Goal: Task Accomplishment & Management: Manage account settings

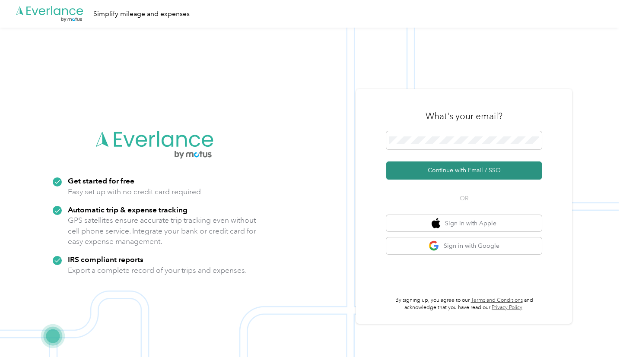
click at [419, 165] on button "Continue with Email / SSO" at bounding box center [464, 171] width 156 height 18
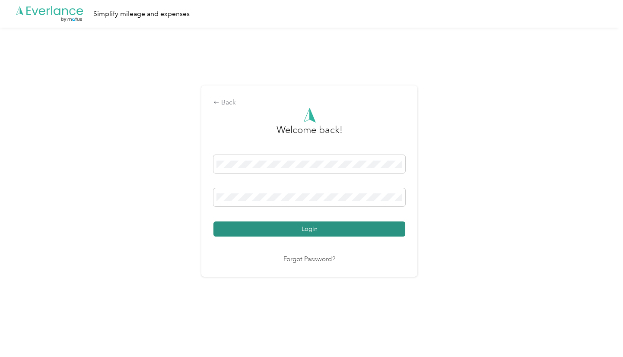
click at [264, 224] on button "Login" at bounding box center [309, 229] width 192 height 15
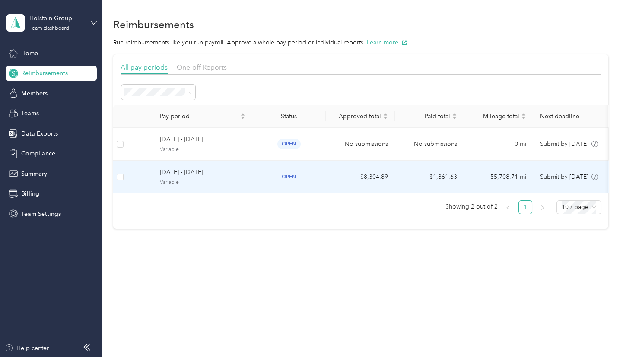
click at [383, 178] on td "$8,304.89" at bounding box center [360, 177] width 69 height 33
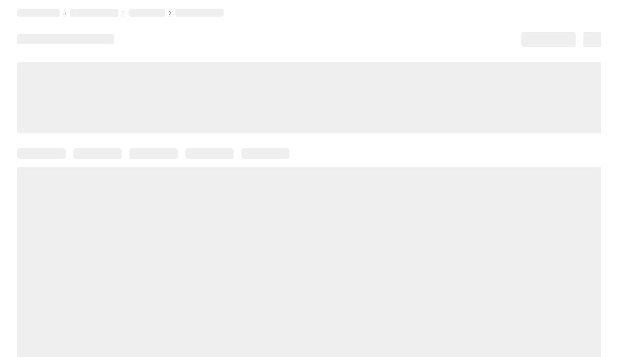
click at [383, 178] on div at bounding box center [309, 274] width 584 height 214
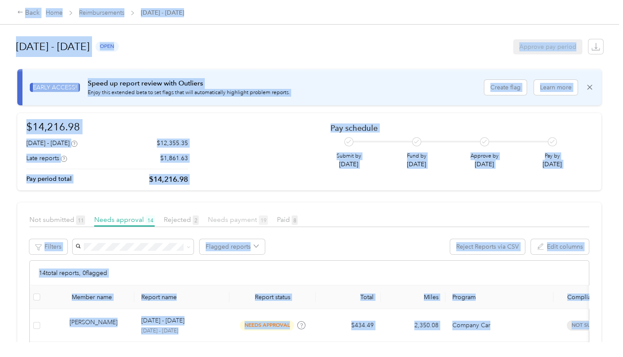
click at [219, 216] on span "Needs payment 19" at bounding box center [238, 220] width 60 height 8
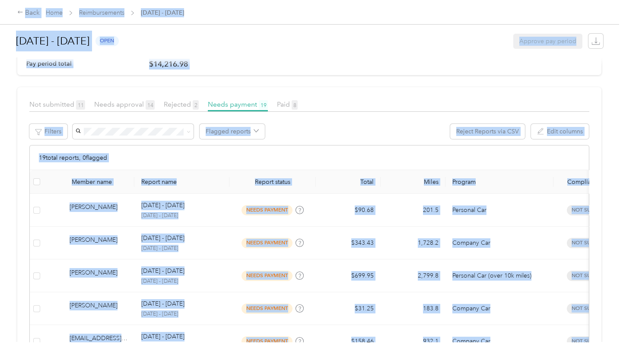
click at [229, 174] on th "Report status" at bounding box center [272, 182] width 86 height 24
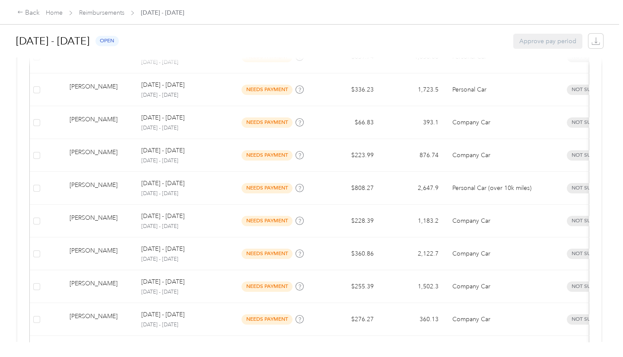
scroll to position [501, 0]
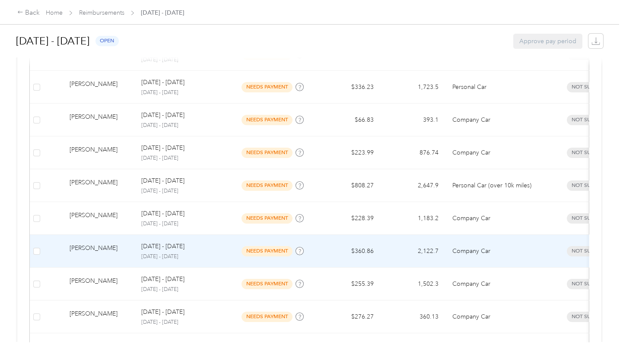
click at [382, 248] on td "2,122.7" at bounding box center [413, 251] width 65 height 33
click at [382, 357] on div at bounding box center [309, 357] width 619 height 0
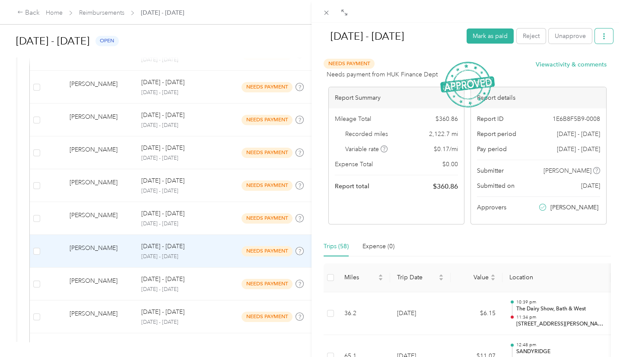
click at [595, 32] on button "button" at bounding box center [604, 36] width 18 height 15
click at [562, 65] on span "Download" at bounding box center [573, 67] width 29 height 9
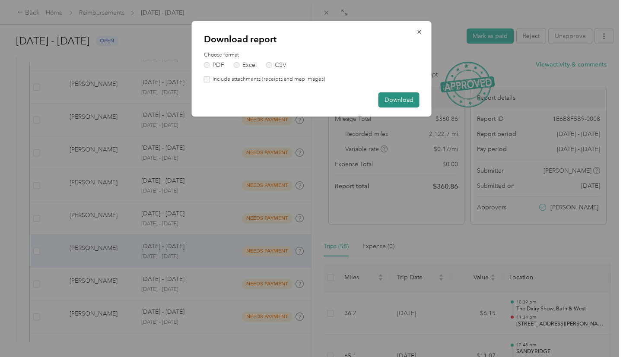
click at [399, 99] on button "Download" at bounding box center [398, 99] width 41 height 15
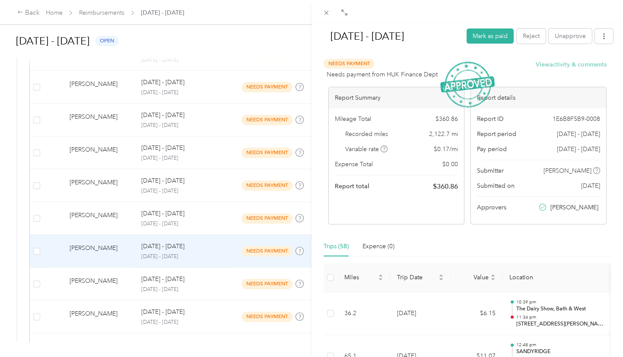
click at [562, 61] on button "View activity & comments" at bounding box center [571, 64] width 71 height 9
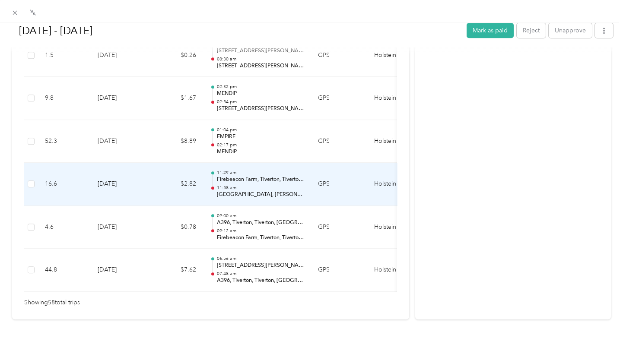
scroll to position [2398, 0]
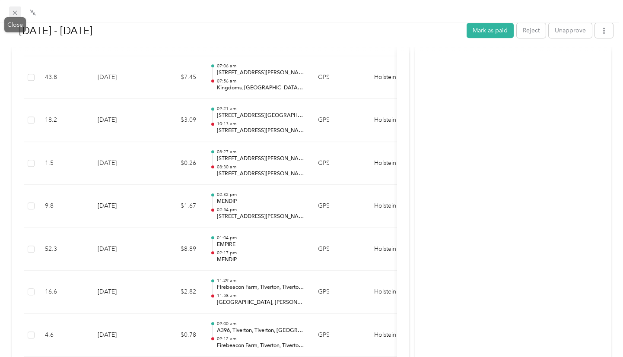
click at [15, 15] on icon at bounding box center [14, 12] width 7 height 7
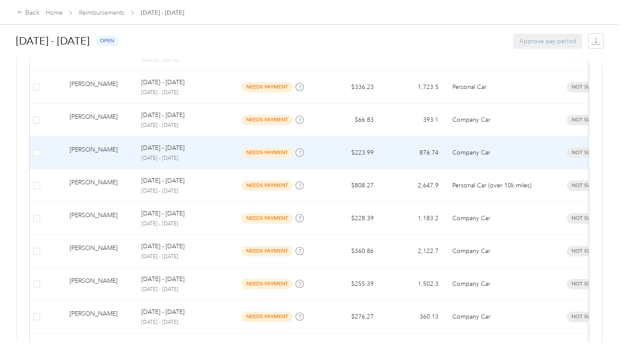
scroll to position [424, 0]
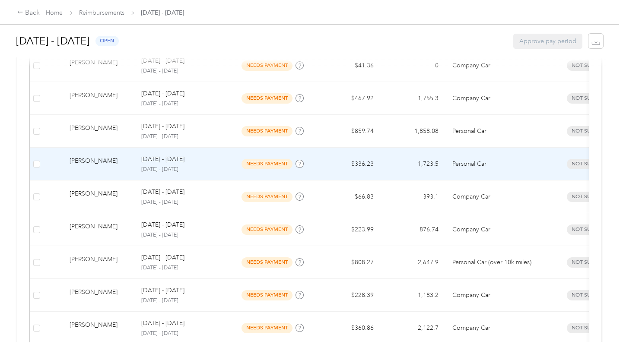
click at [365, 158] on td "$336.23" at bounding box center [348, 164] width 65 height 33
click at [365, 357] on div at bounding box center [309, 357] width 619 height 0
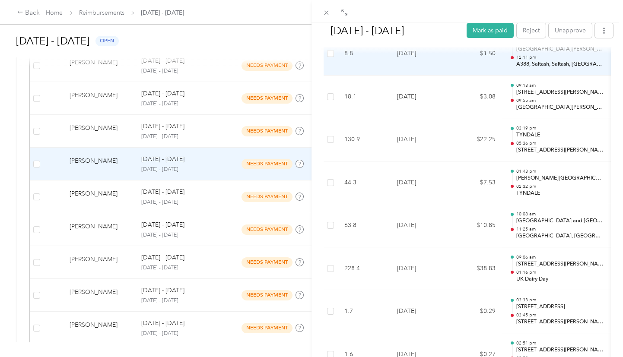
scroll to position [1504, 0]
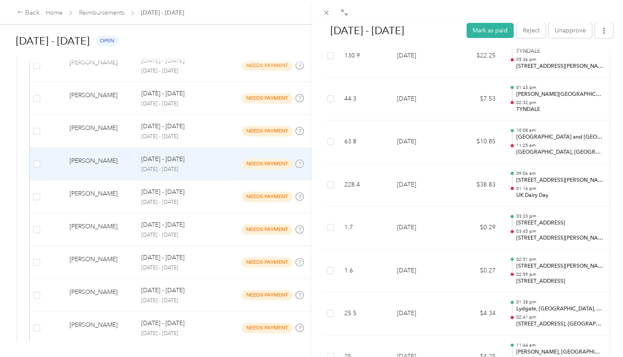
click at [271, 40] on div "[DATE] - [DATE] Mark as paid Reject Unapprove Needs Payment Needs payment from …" at bounding box center [311, 178] width 623 height 357
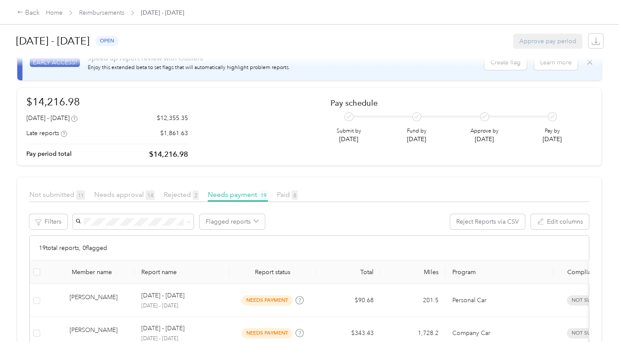
scroll to position [38, 0]
